Goal: Information Seeking & Learning: Check status

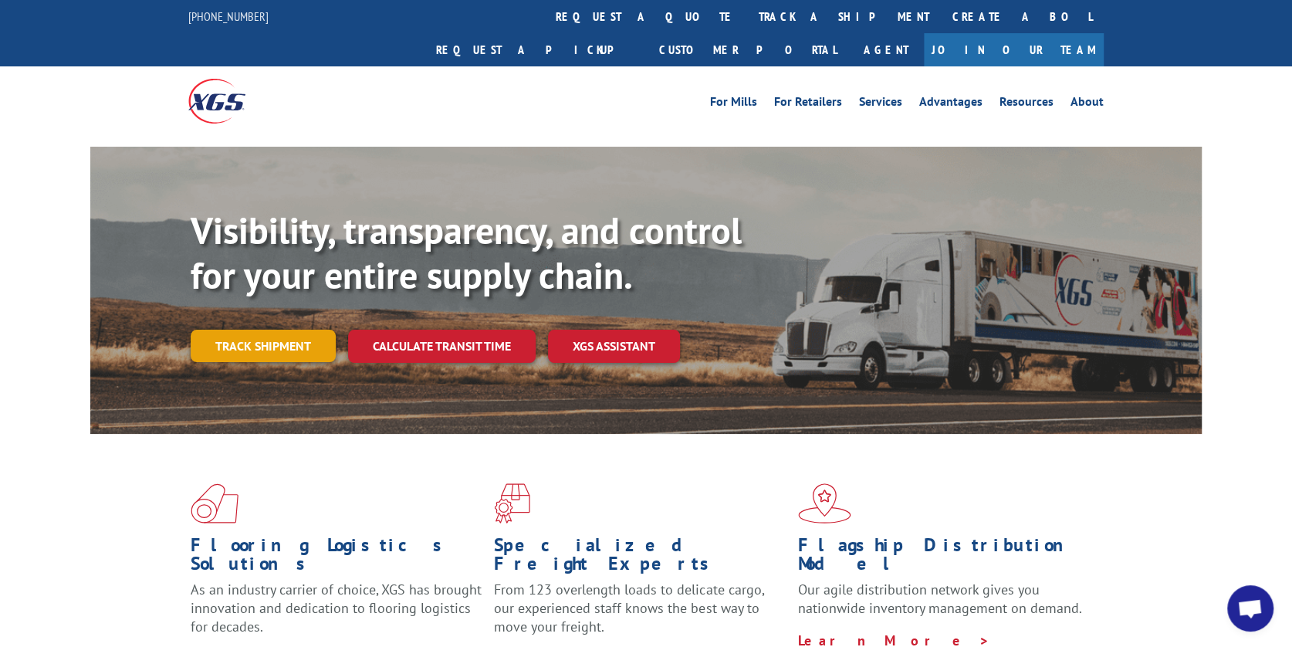
click at [289, 329] on link "Track shipment" at bounding box center [263, 345] width 145 height 32
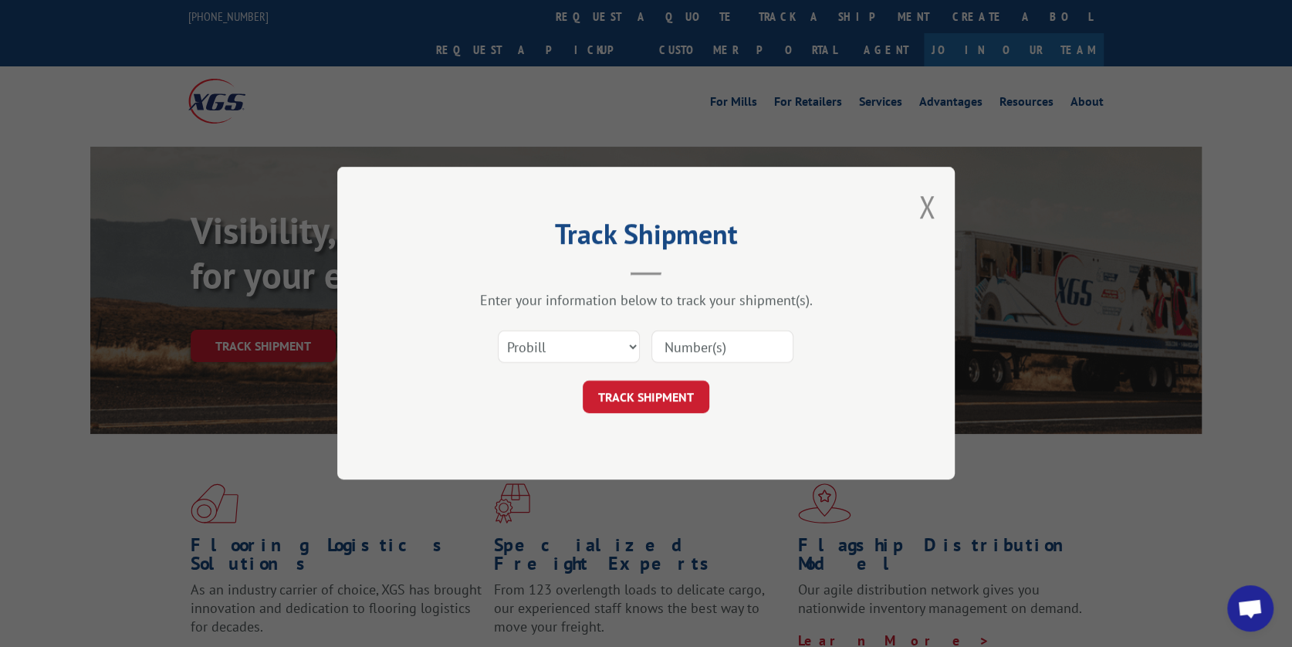
click at [687, 350] on input at bounding box center [722, 347] width 142 height 32
type input "17588400"
drag, startPoint x: 630, startPoint y: 398, endPoint x: 628, endPoint y: 390, distance: 8.6
click at [630, 397] on button "TRACK SHIPMENT" at bounding box center [646, 397] width 127 height 32
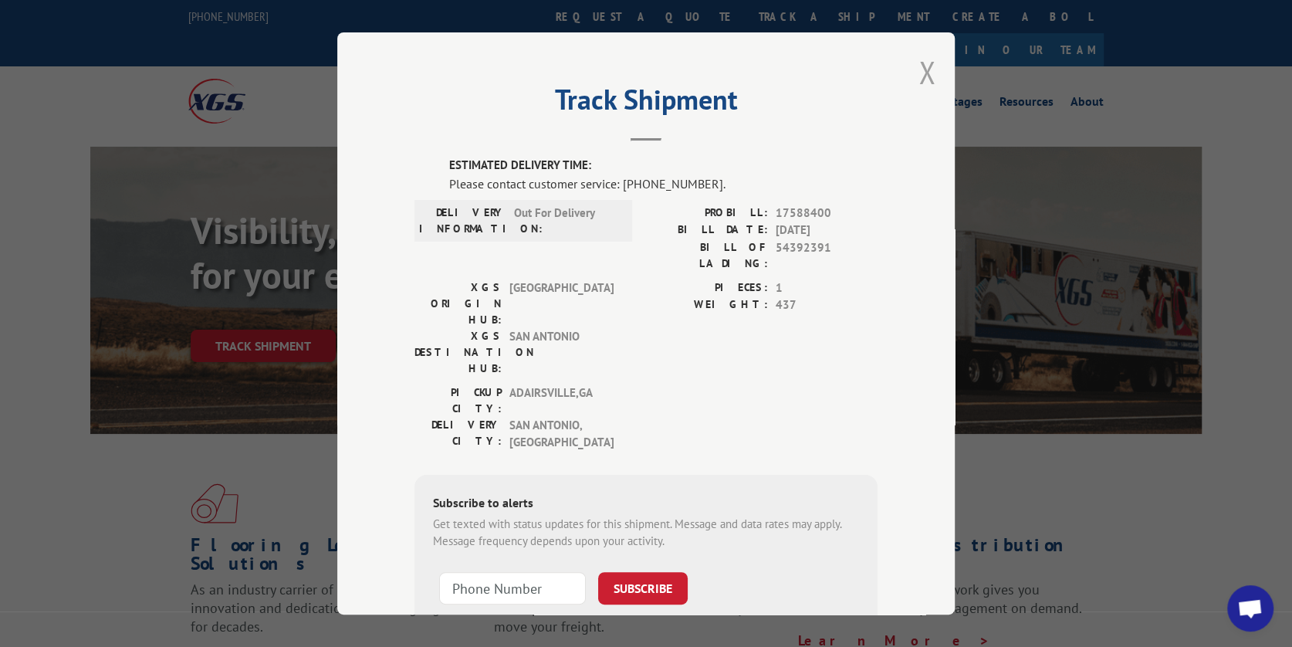
click at [918, 74] on button "Close modal" at bounding box center [926, 72] width 17 height 41
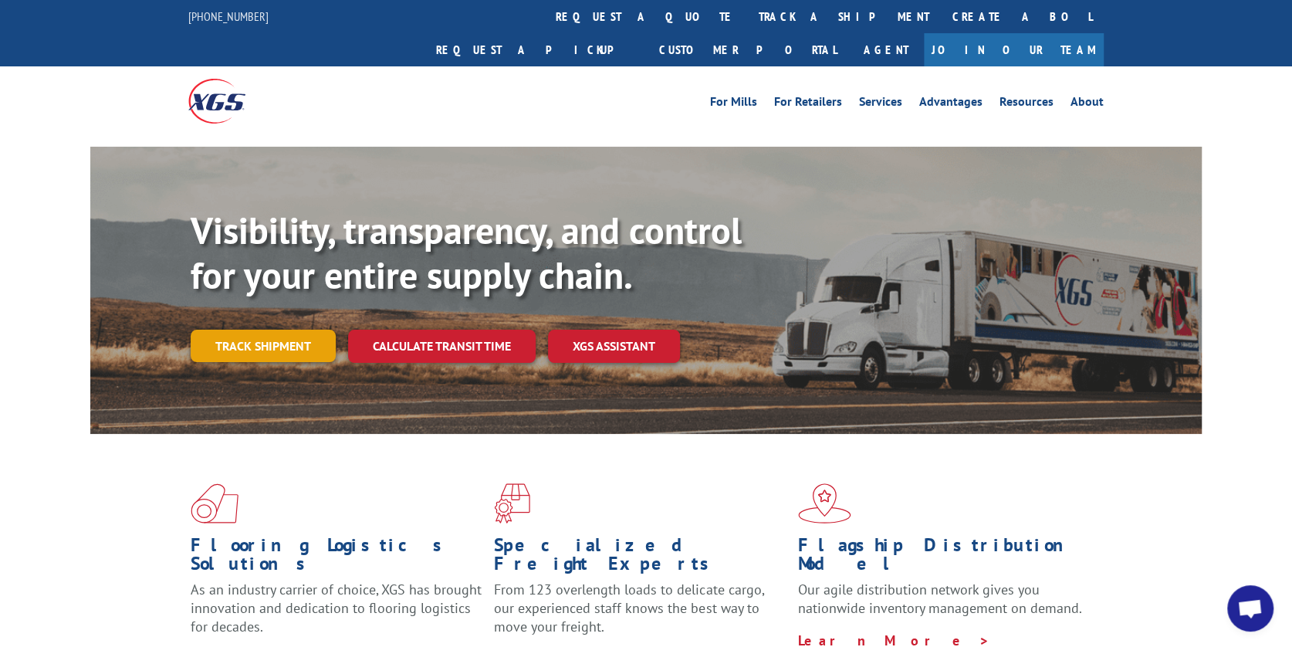
click at [268, 329] on link "Track shipment" at bounding box center [263, 345] width 145 height 32
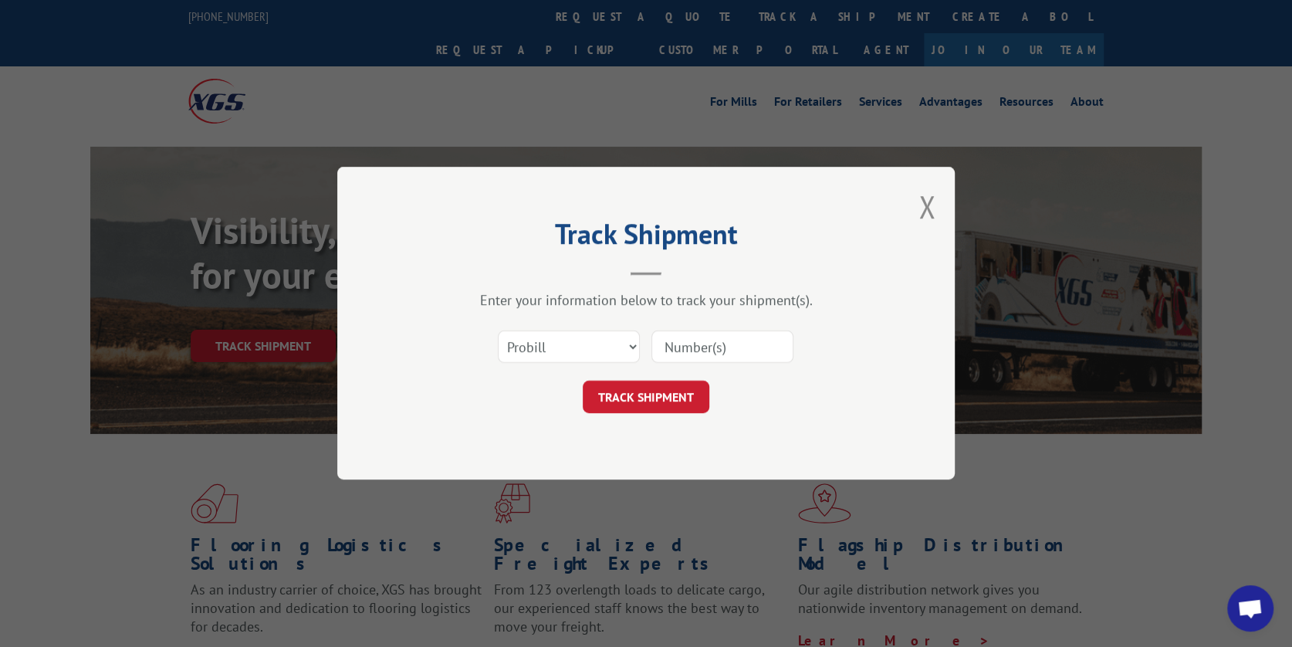
drag, startPoint x: 677, startPoint y: 346, endPoint x: 668, endPoint y: 325, distance: 23.5
click at [674, 345] on input at bounding box center [722, 347] width 142 height 32
type input "17354970"
click at [637, 395] on button "TRACK SHIPMENT" at bounding box center [646, 397] width 127 height 32
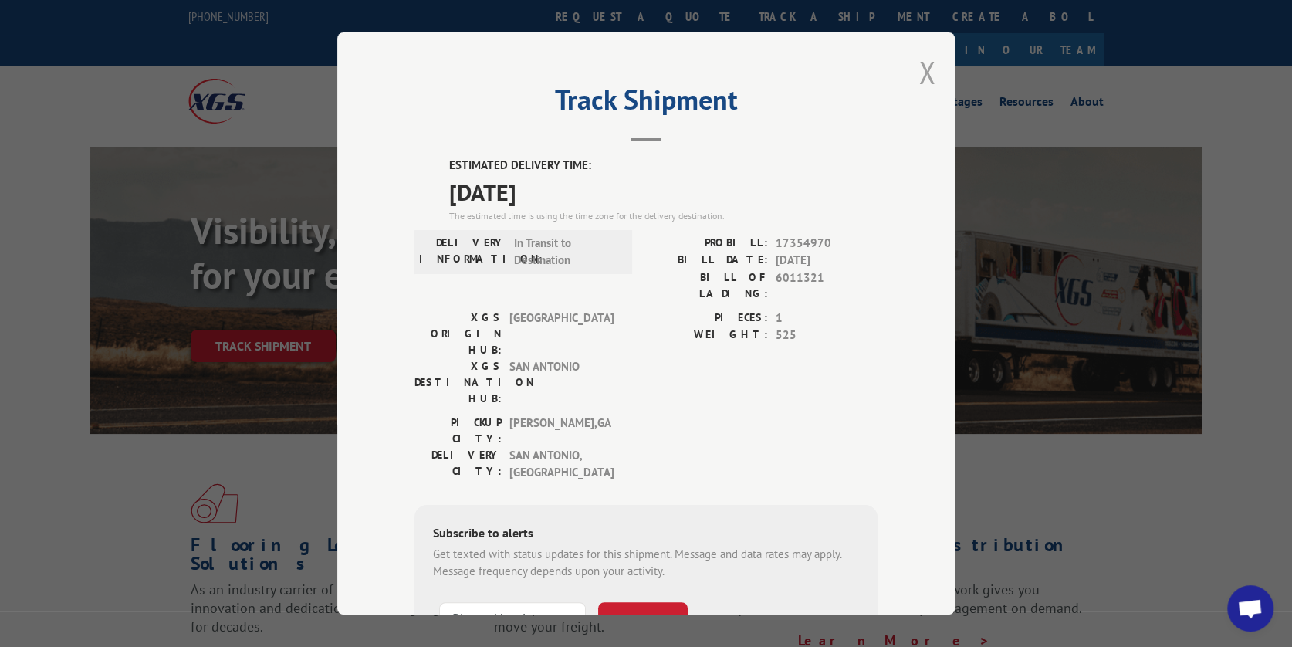
click at [918, 69] on button "Close modal" at bounding box center [926, 72] width 17 height 41
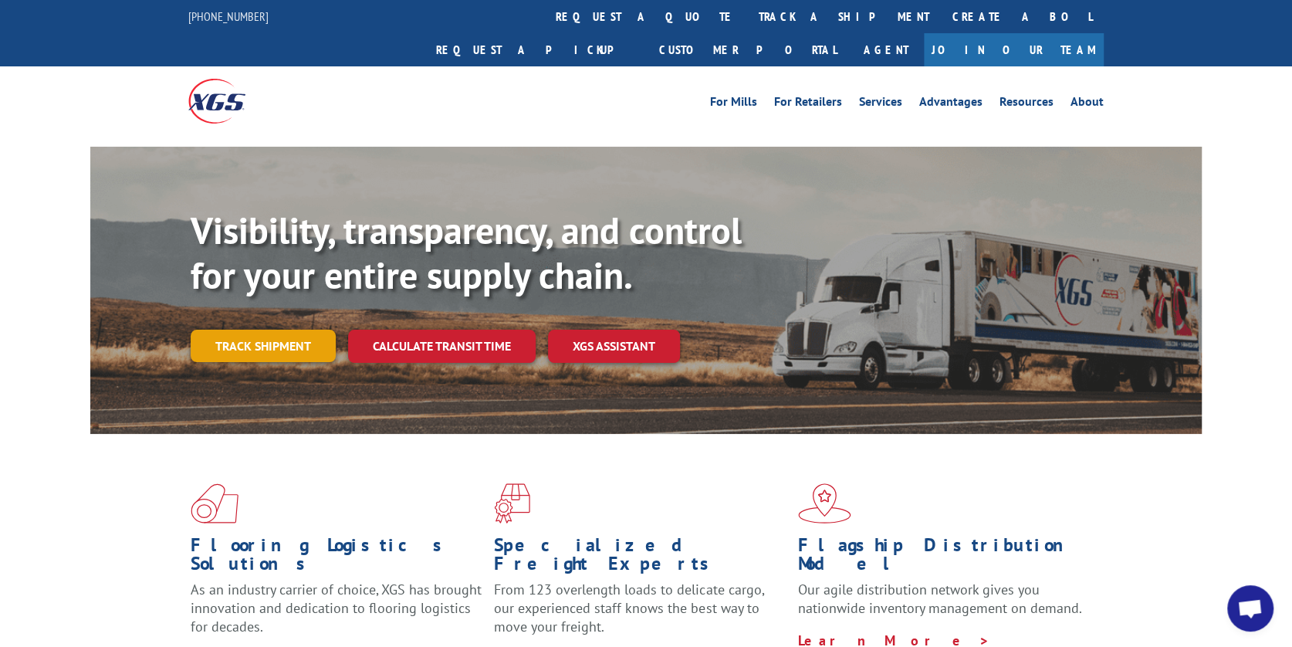
click at [255, 329] on link "Track shipment" at bounding box center [263, 345] width 145 height 32
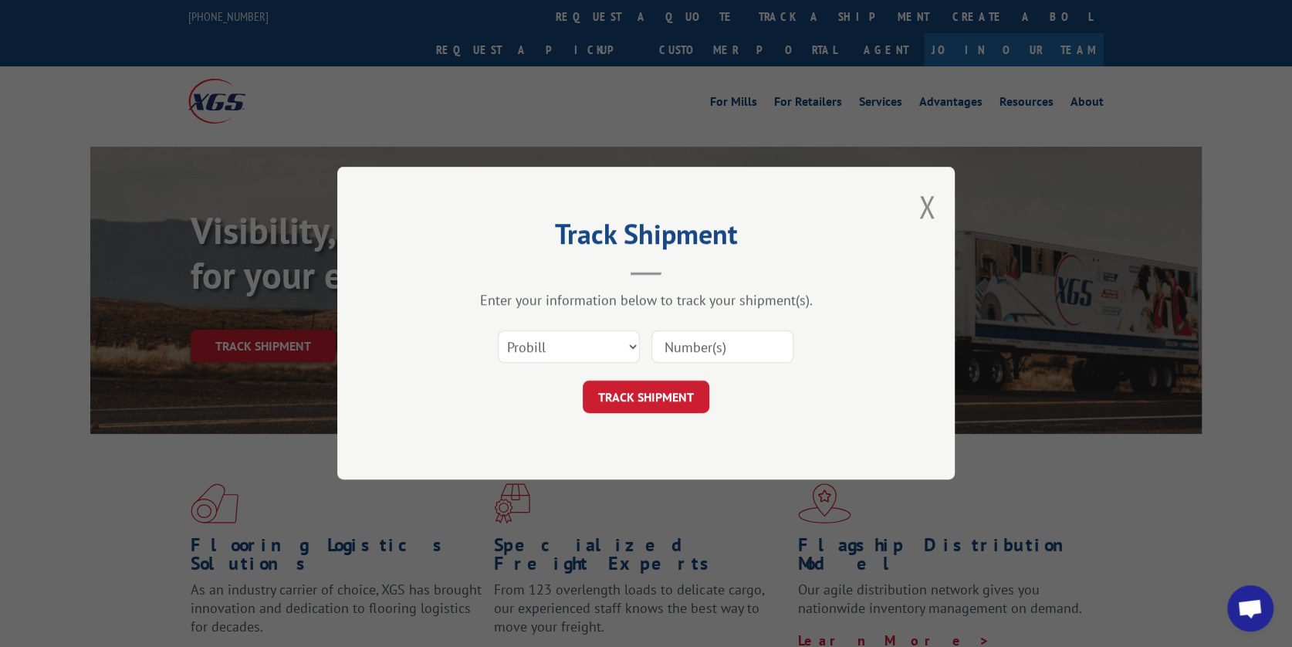
drag, startPoint x: 683, startPoint y: 346, endPoint x: 697, endPoint y: 319, distance: 31.1
click at [683, 343] on input at bounding box center [722, 347] width 142 height 32
type input "17470067"
click at [654, 397] on button "TRACK SHIPMENT" at bounding box center [646, 397] width 127 height 32
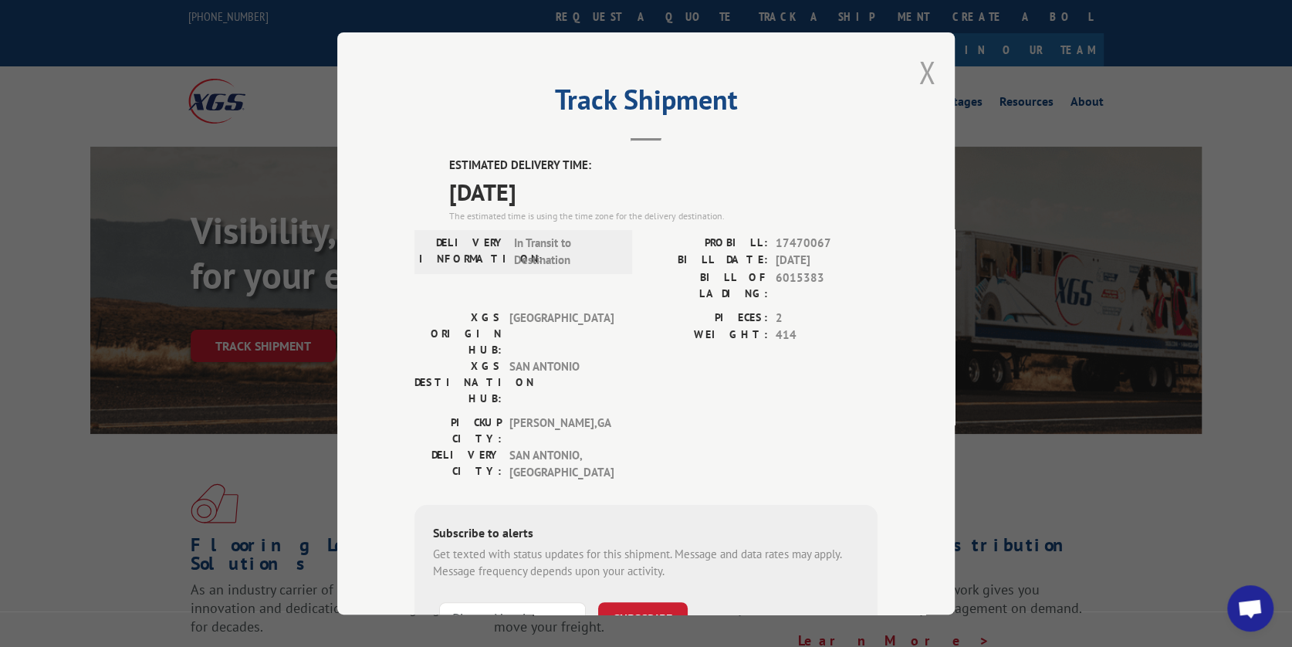
click at [924, 70] on button "Close modal" at bounding box center [926, 72] width 17 height 41
